Goal: Communication & Community: Share content

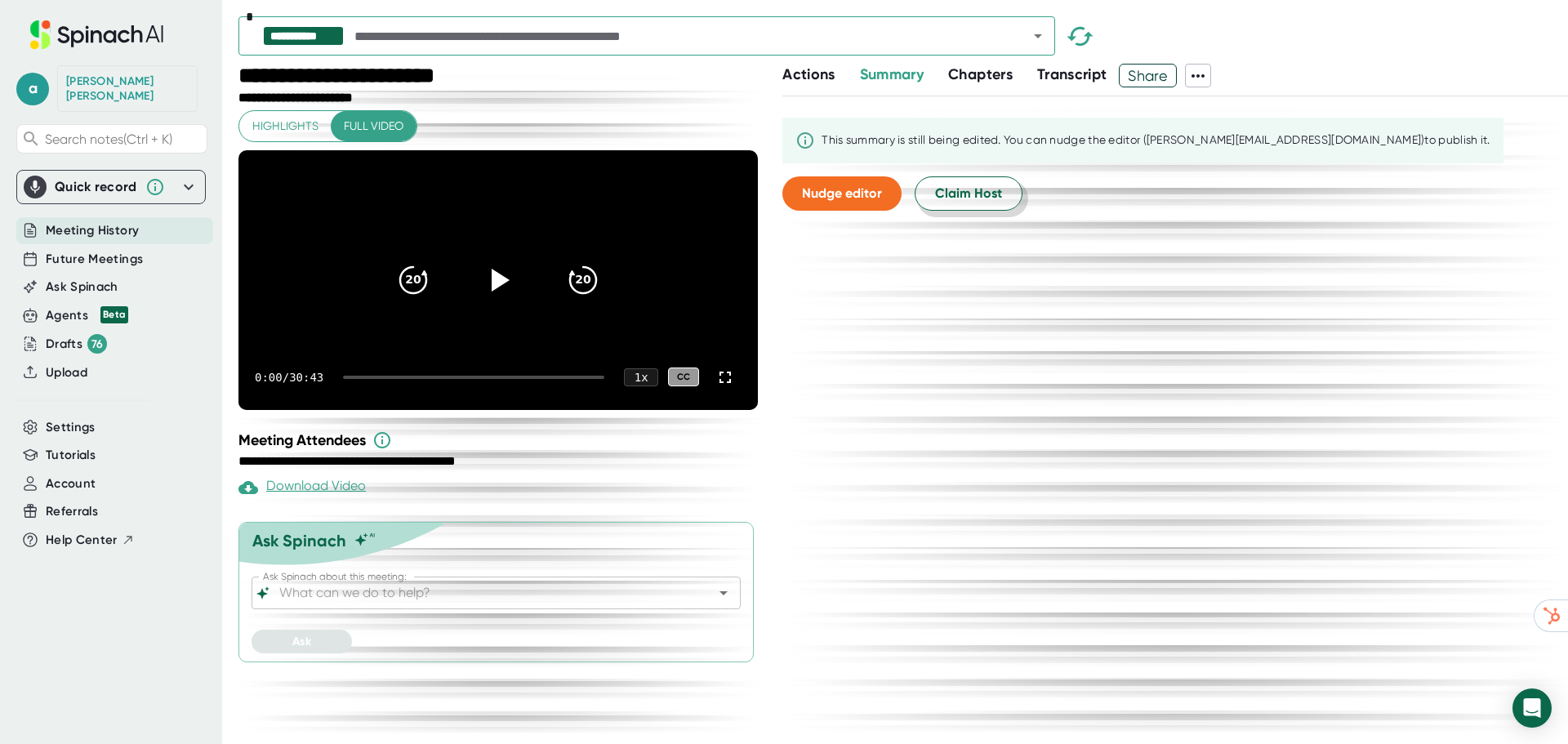
click at [1007, 191] on button "Claim Host" at bounding box center [968, 194] width 108 height 34
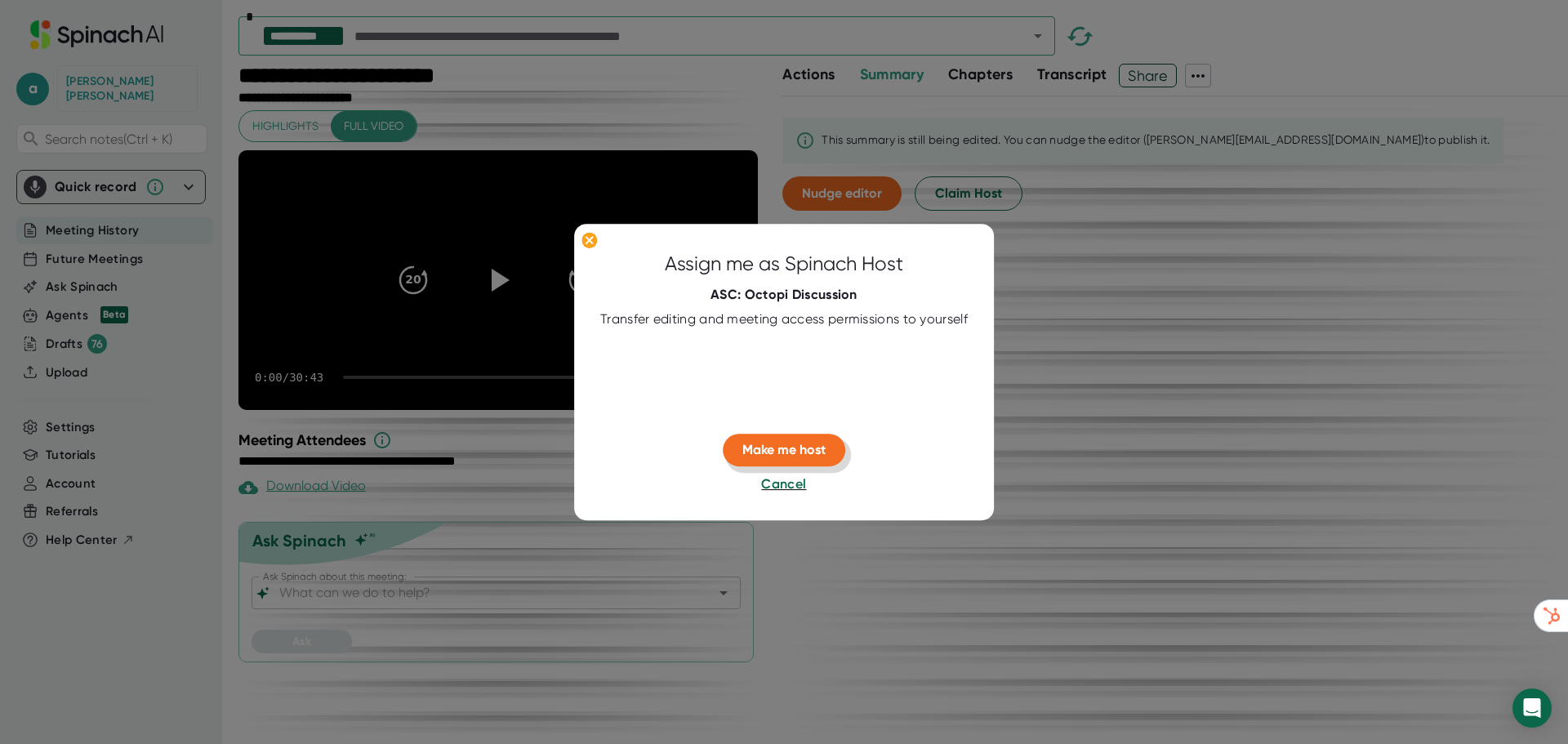
click at [779, 453] on span "Make me host" at bounding box center [783, 450] width 83 height 16
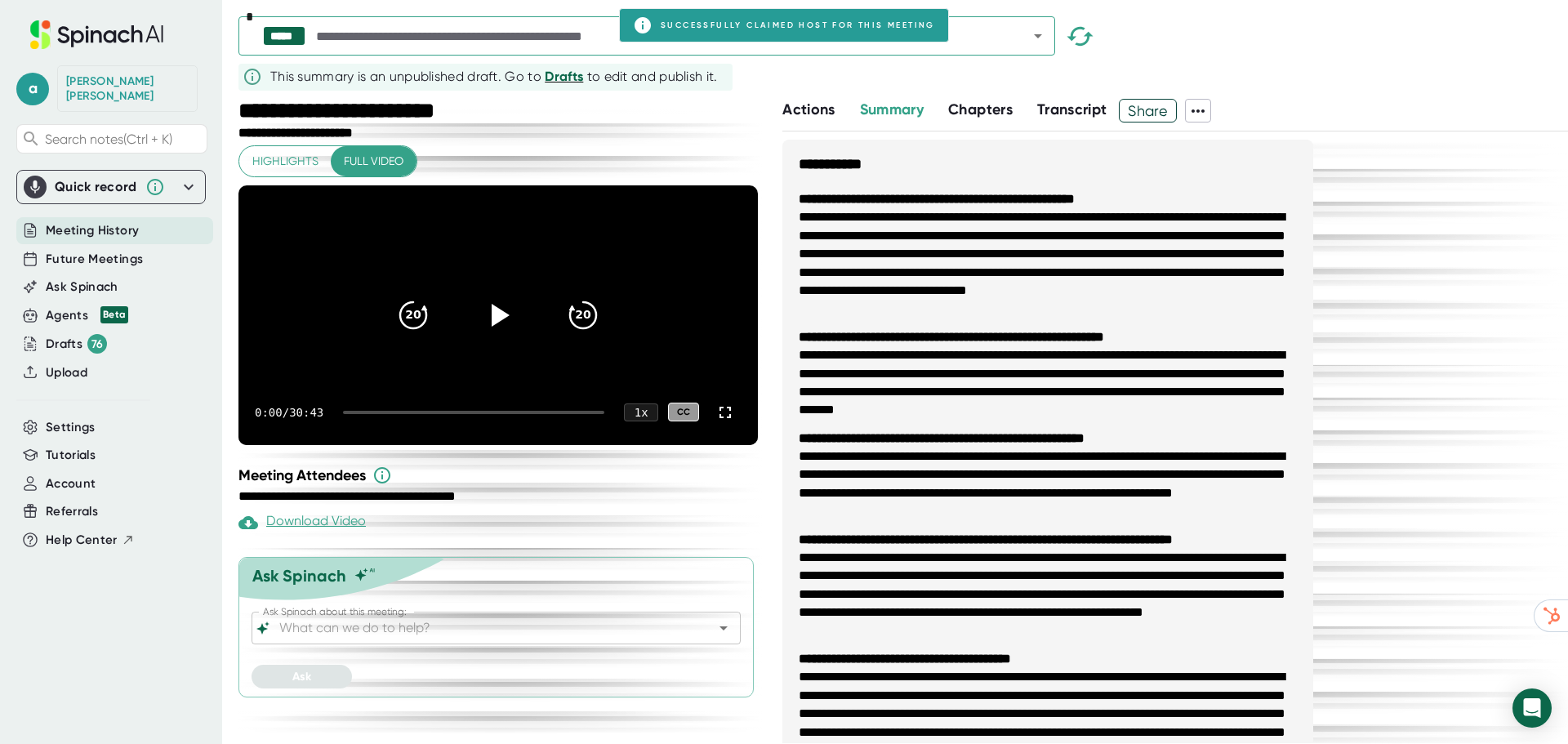
click at [556, 70] on span "Drafts" at bounding box center [564, 76] width 39 height 16
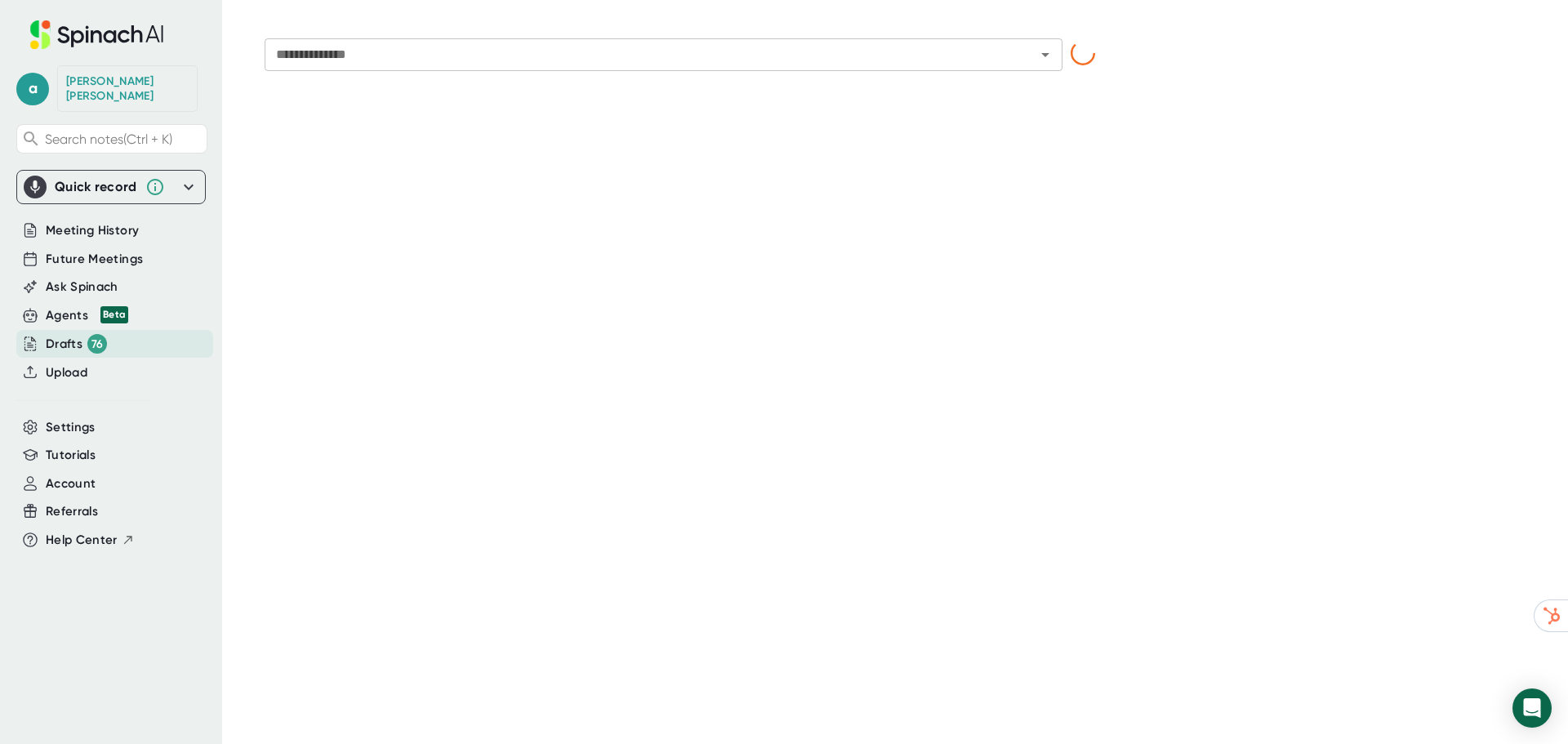
type input "**********"
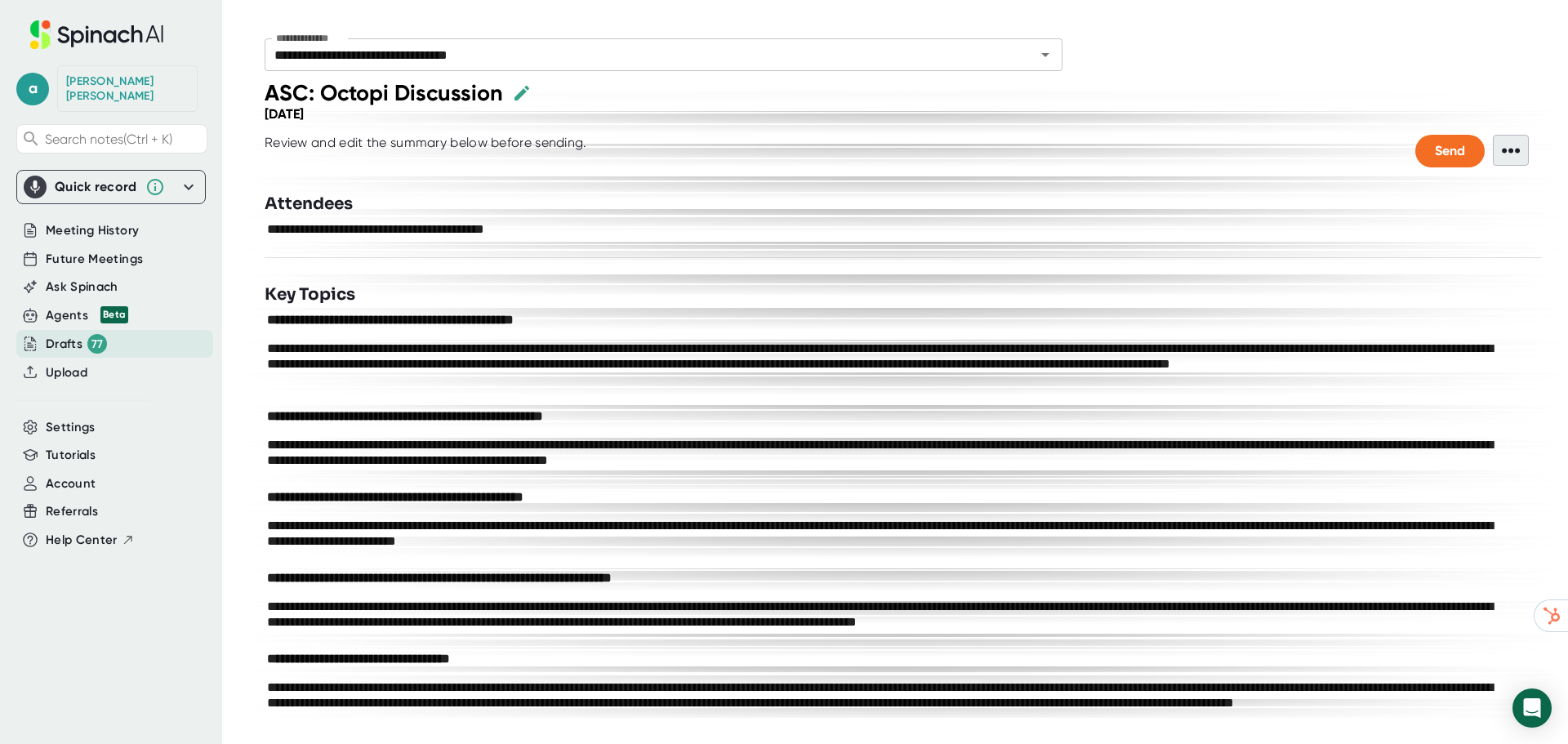
click at [1494, 137] on span "•••" at bounding box center [1510, 150] width 36 height 31
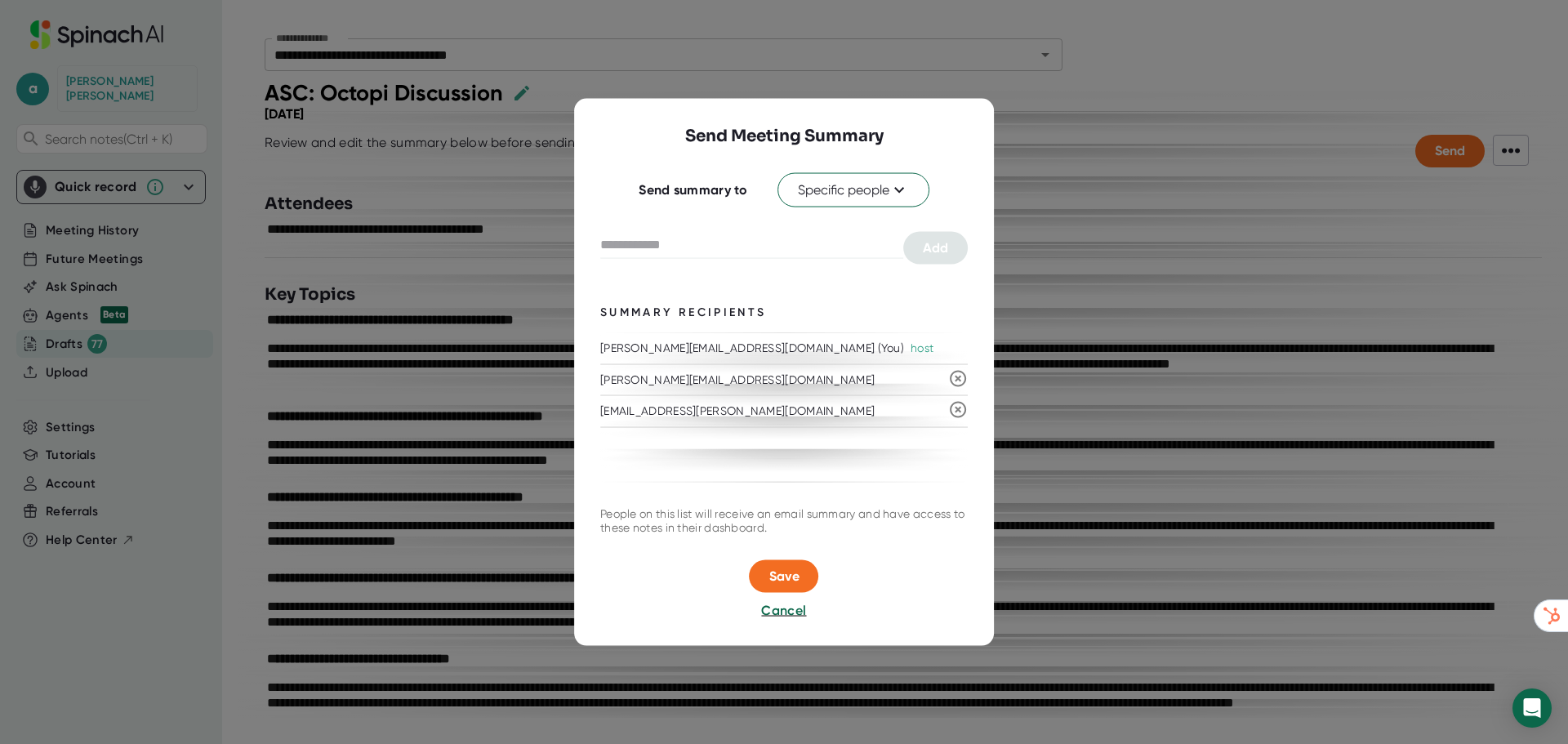
click at [963, 406] on icon at bounding box center [957, 410] width 19 height 19
click at [814, 552] on div at bounding box center [783, 546] width 368 height 24
click at [798, 567] on span "Save" at bounding box center [784, 575] width 30 height 16
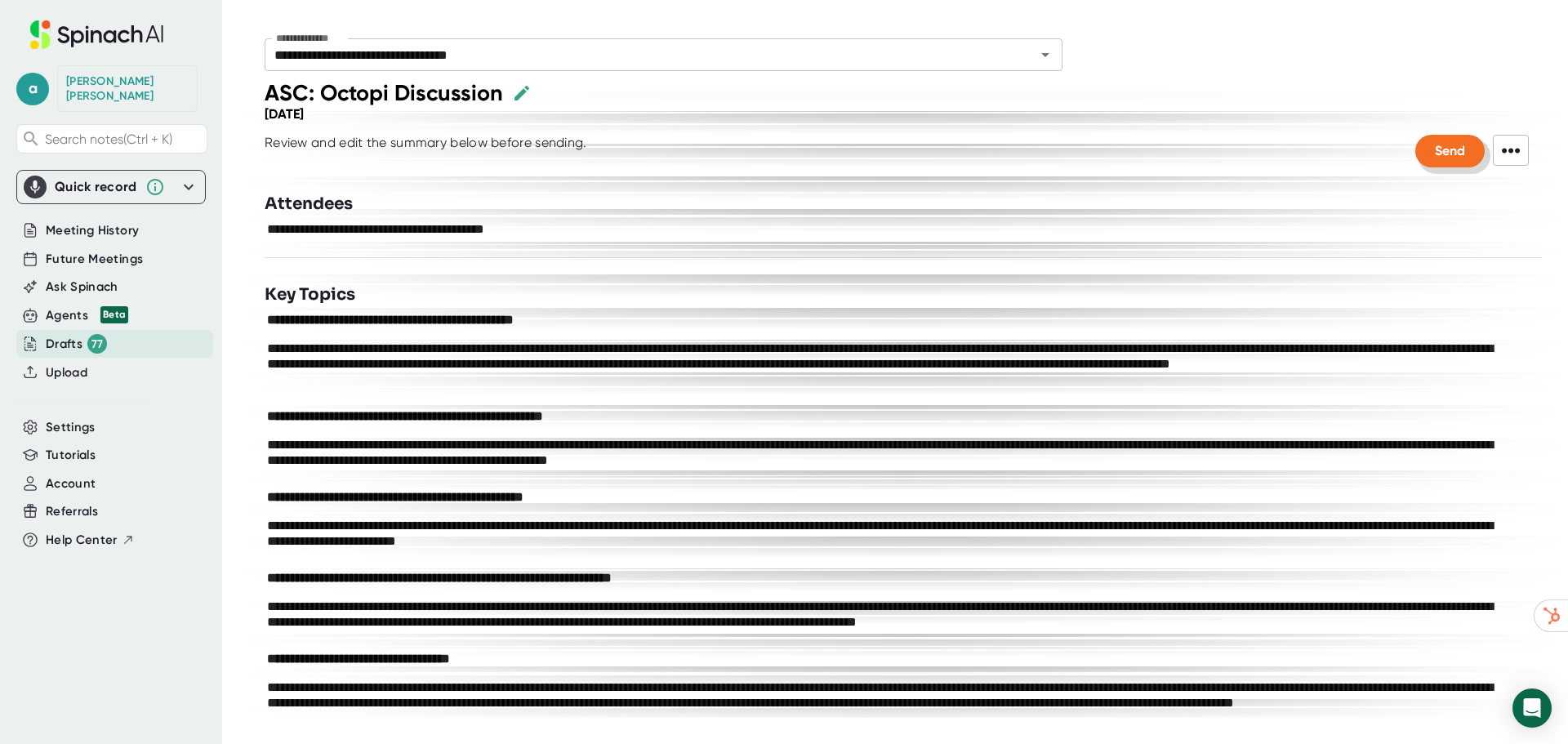
click at [1434, 160] on button "Send" at bounding box center [1449, 151] width 70 height 33
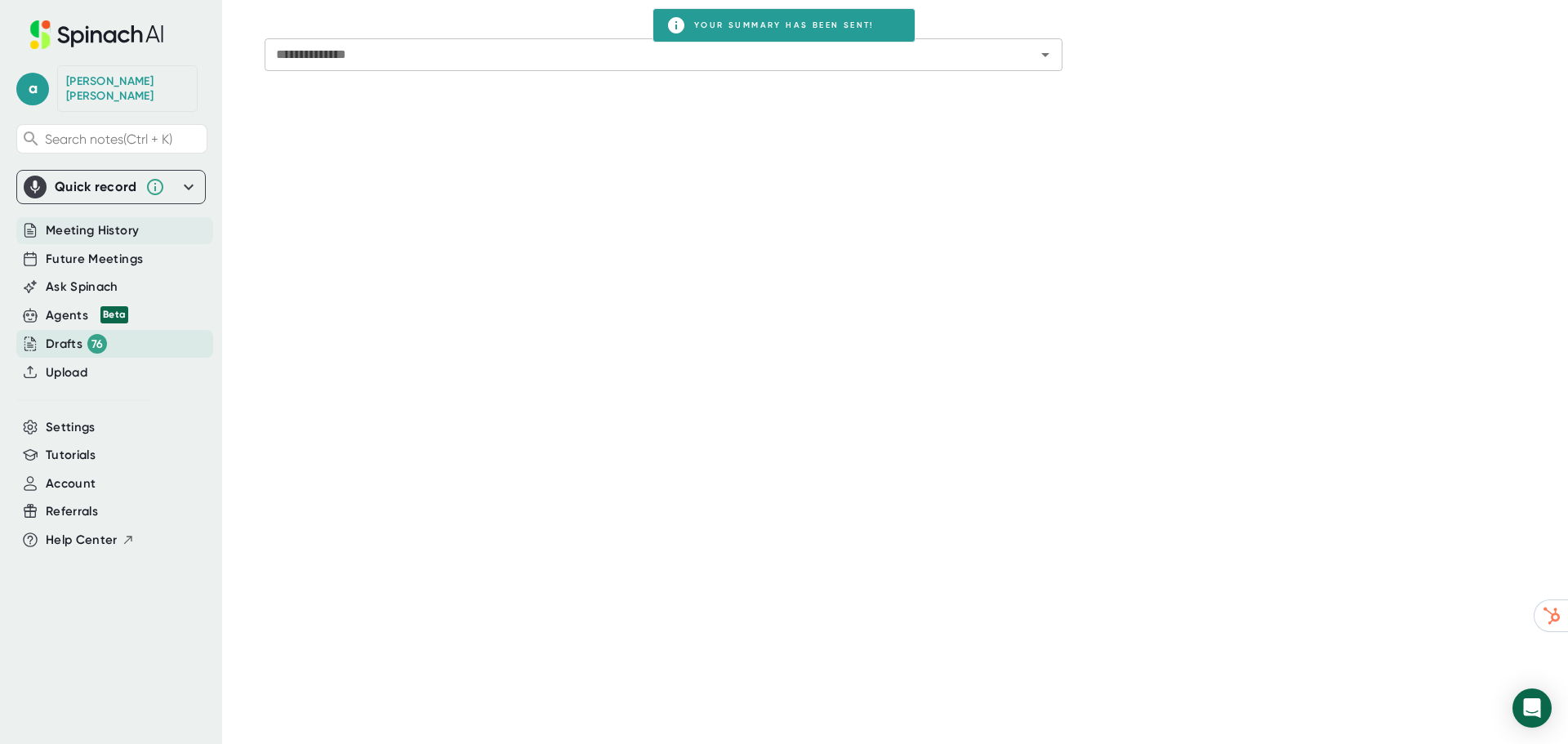
click at [168, 217] on div "Meeting History" at bounding box center [114, 230] width 197 height 27
